Goal: Navigation & Orientation: Find specific page/section

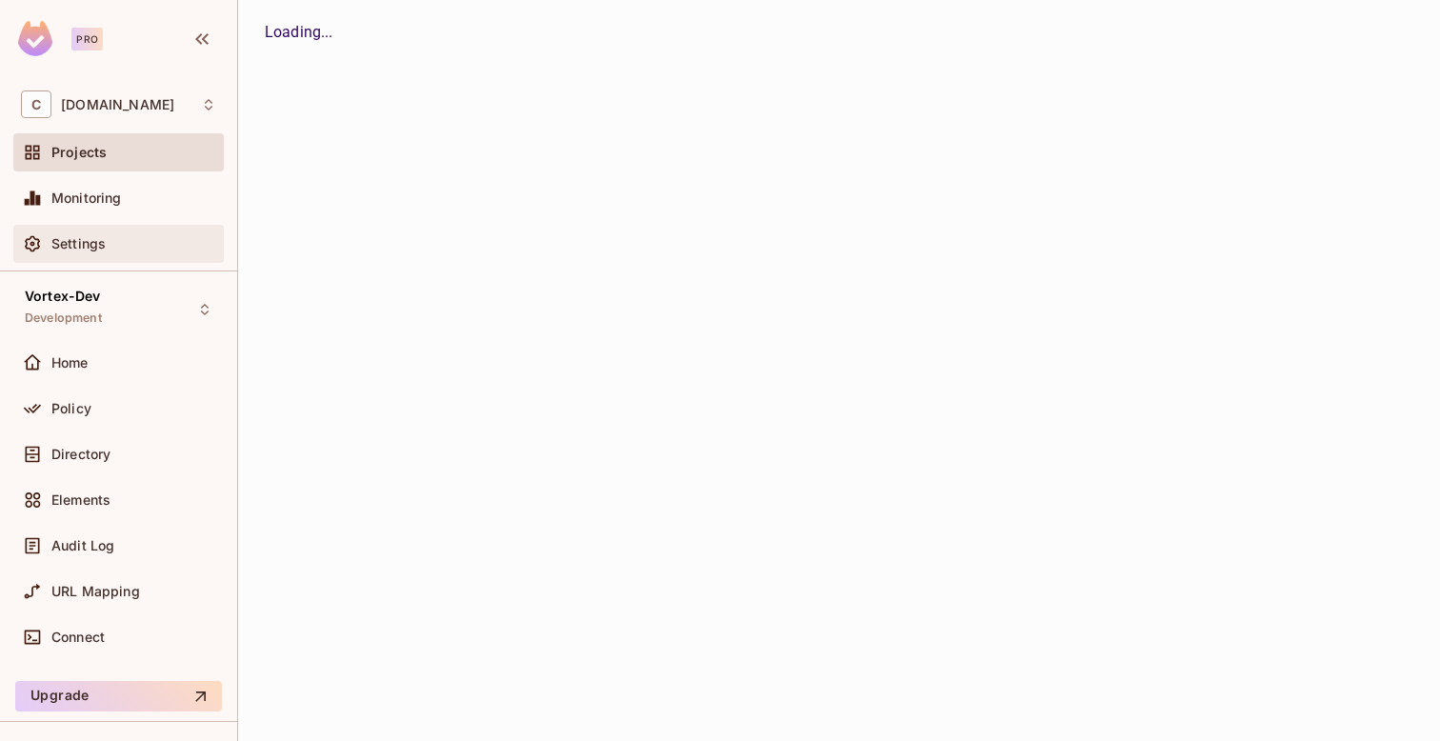
click at [73, 250] on span "Settings" at bounding box center [78, 243] width 54 height 15
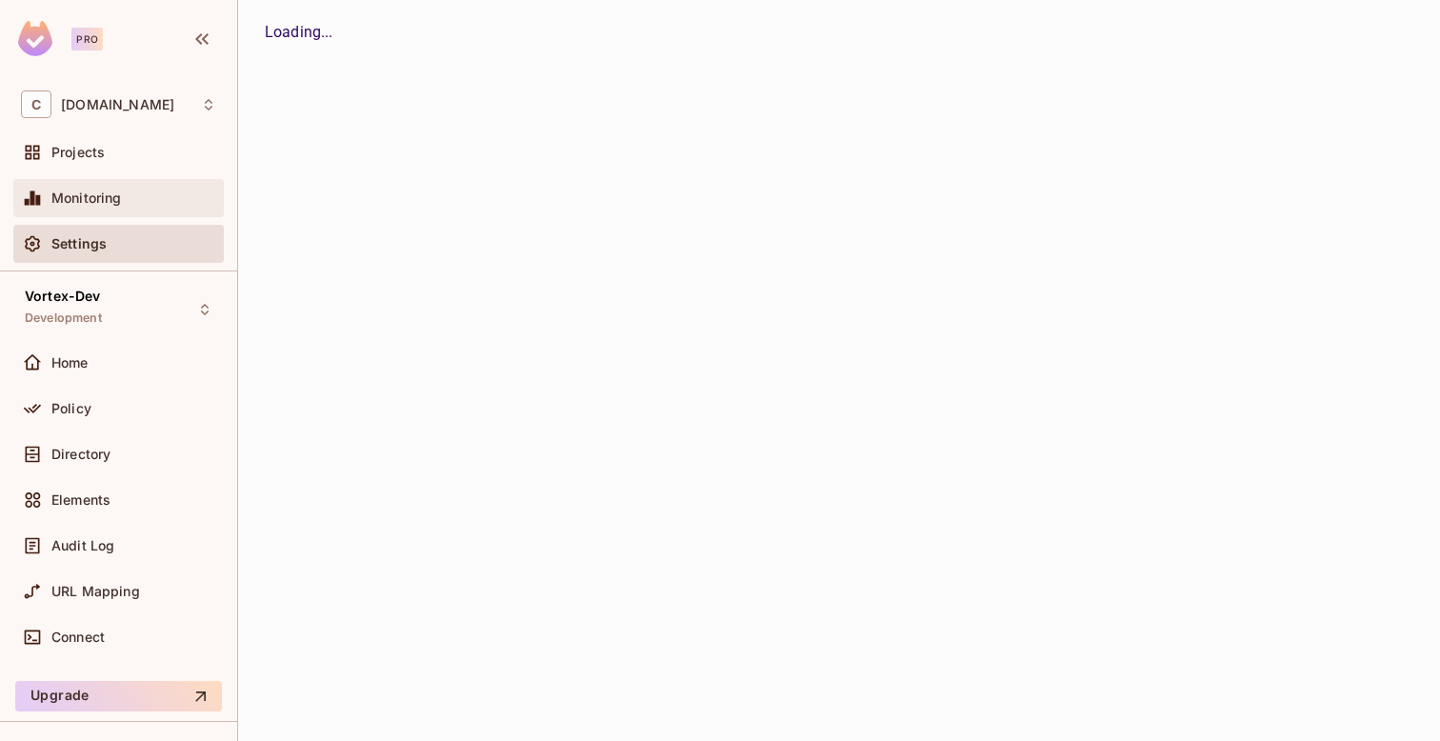
click at [83, 209] on div "Monitoring" at bounding box center [118, 198] width 195 height 23
click at [105, 171] on div "Projects" at bounding box center [118, 156] width 210 height 46
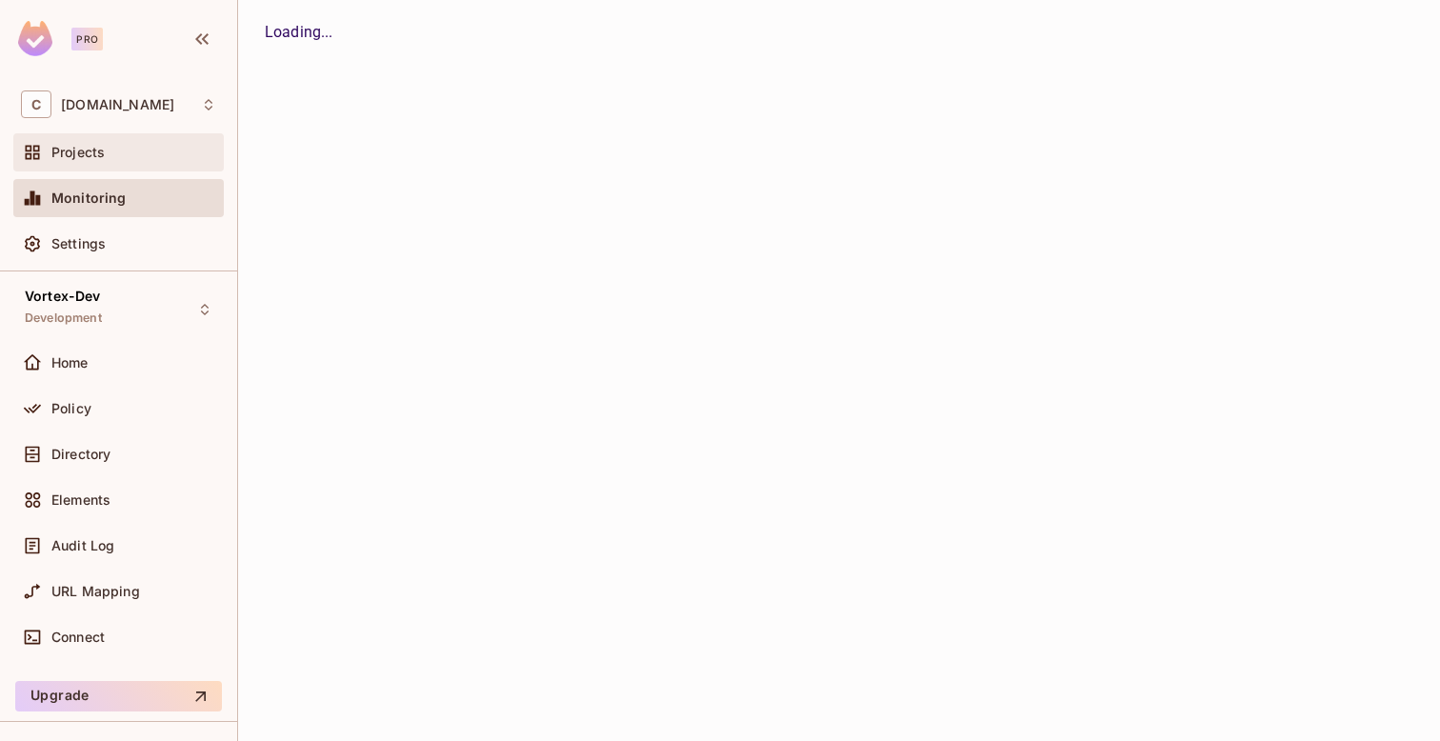
click at [118, 152] on div "Projects" at bounding box center [133, 152] width 165 height 15
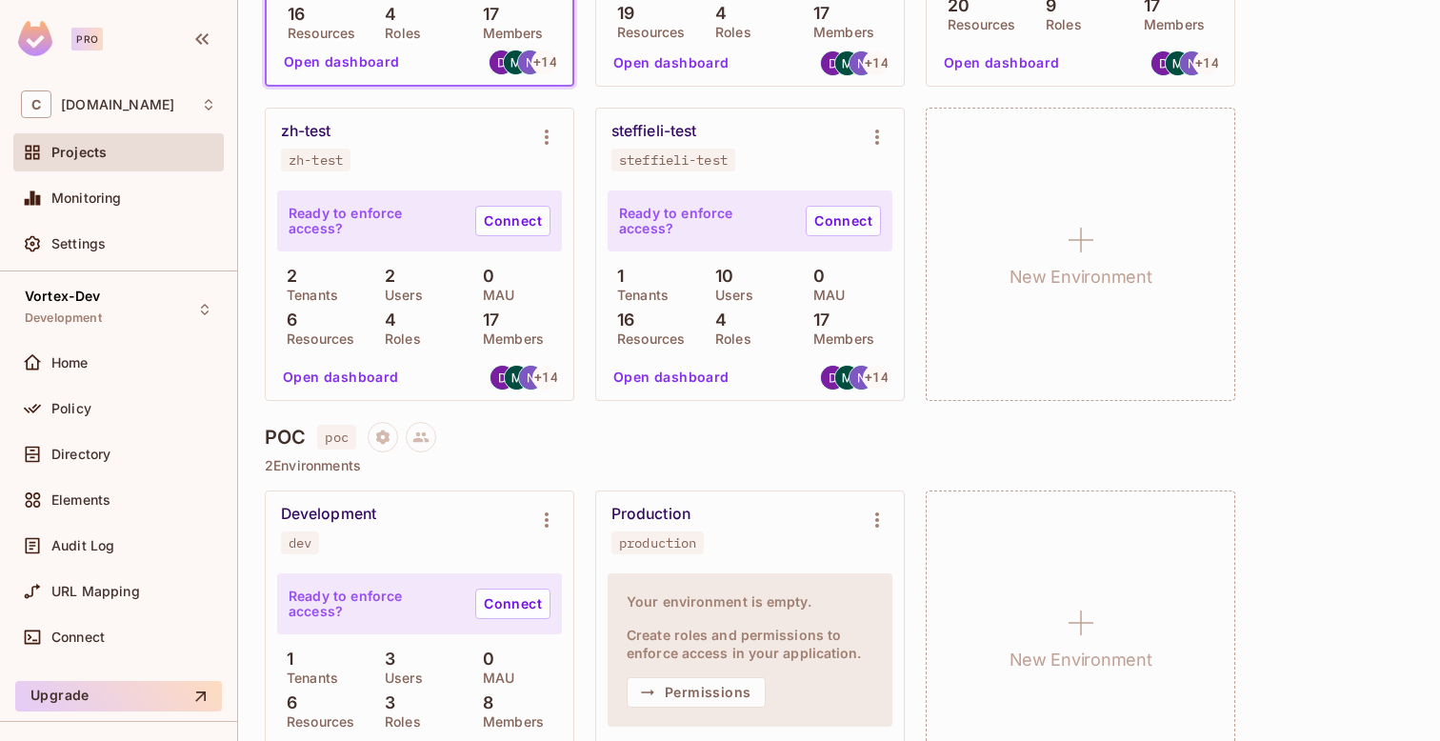
scroll to position [41, 0]
